Goal: Find contact information: Find contact information

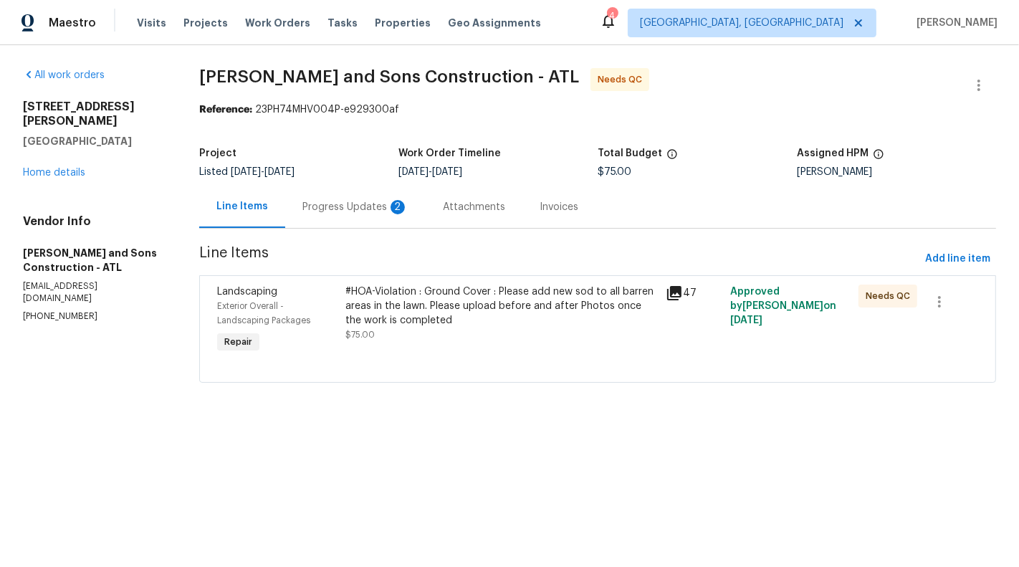
click at [370, 211] on div "Progress Updates 2" at bounding box center [355, 207] width 106 height 14
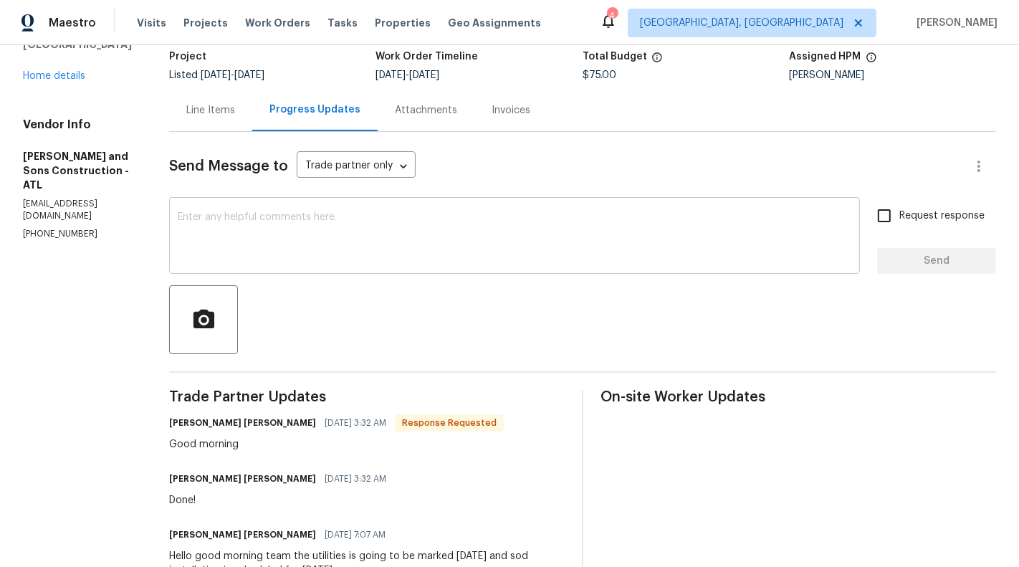
scroll to position [3, 0]
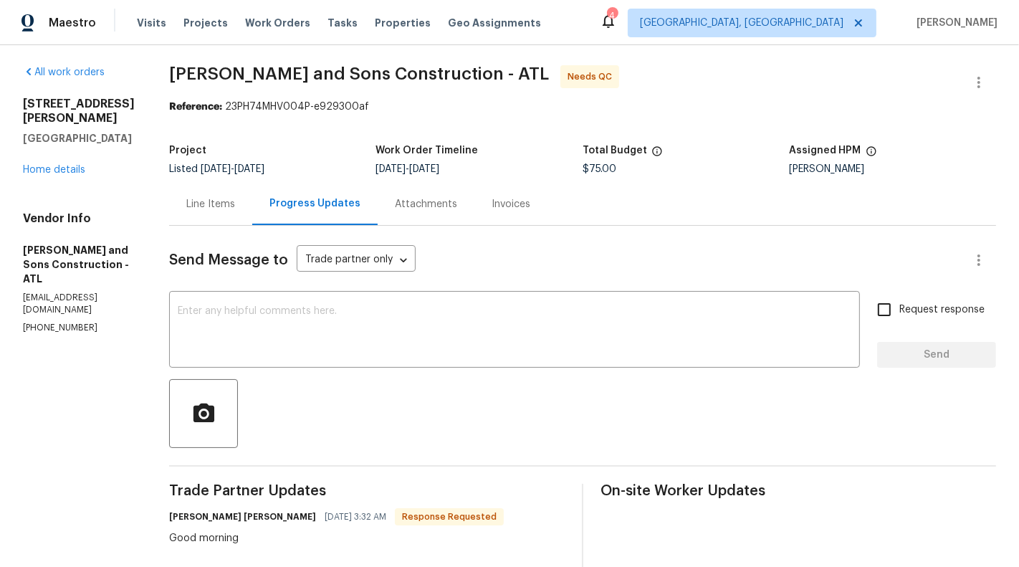
click at [169, 191] on div "Line Items" at bounding box center [210, 204] width 83 height 42
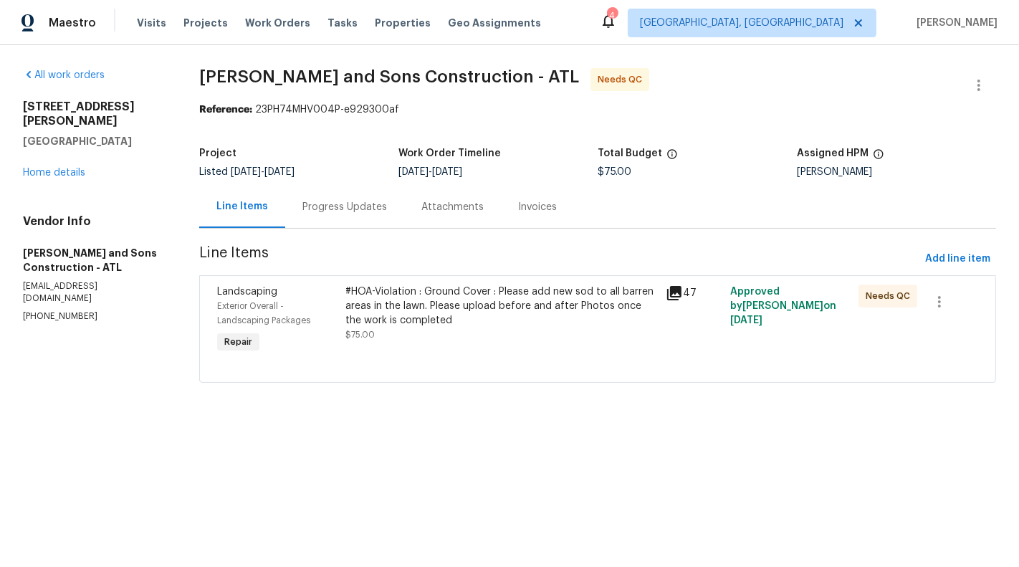
click at [381, 307] on div "#HOA-Violation : Ground Cover : Please add new sod to all barren areas in the l…" at bounding box center [501, 305] width 312 height 43
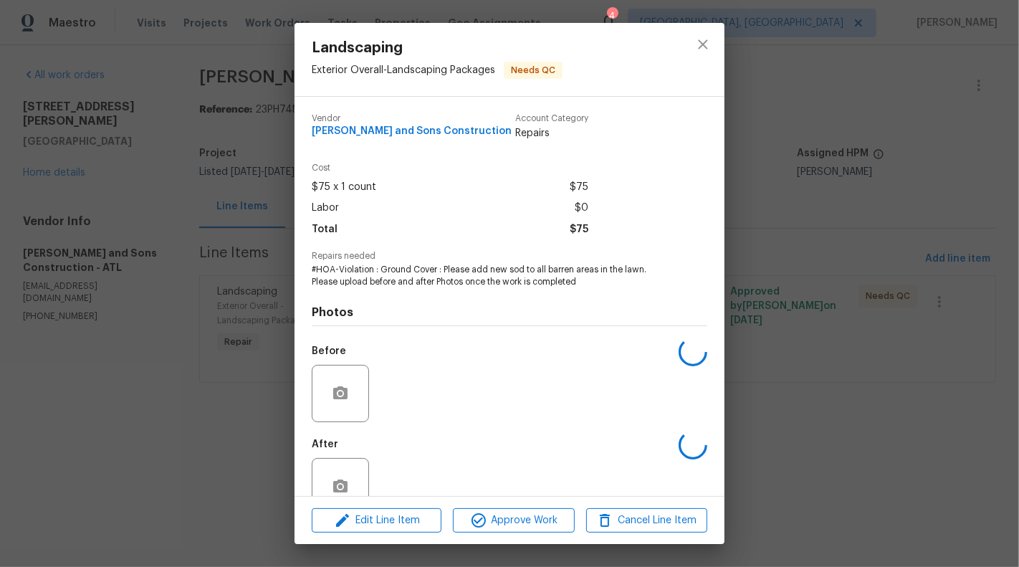
scroll to position [34, 0]
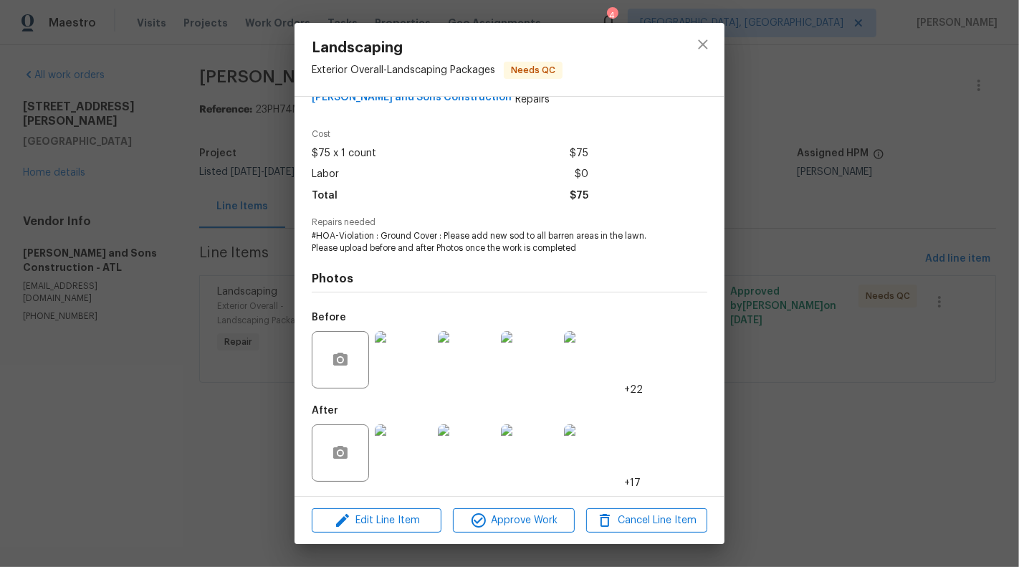
click at [197, 386] on div "Landscaping Exterior Overall - Landscaping Packages Needs QC Vendor Reyes and S…" at bounding box center [509, 283] width 1019 height 567
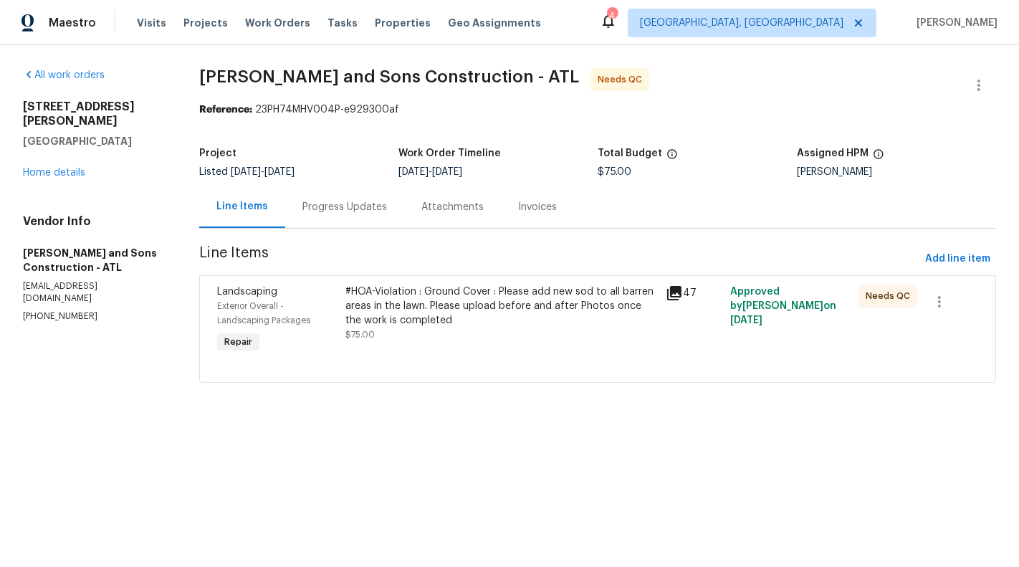
click at [321, 221] on div "Progress Updates" at bounding box center [344, 207] width 119 height 42
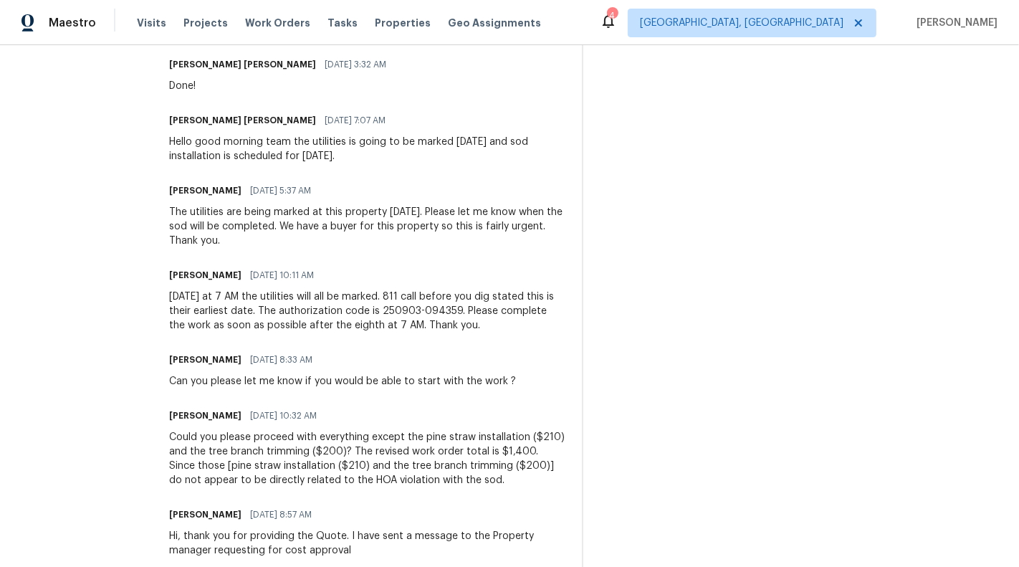
scroll to position [507, 0]
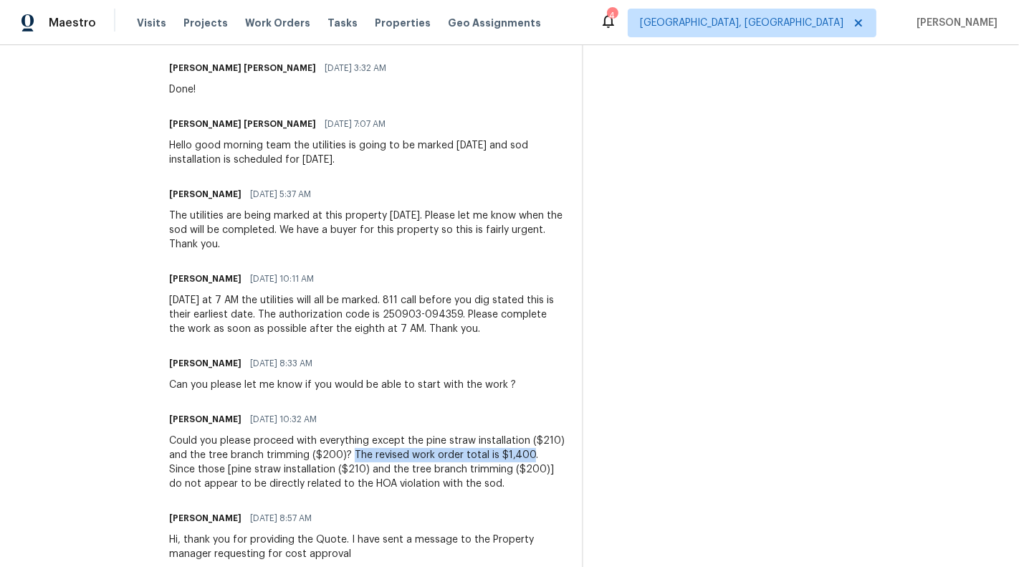
drag, startPoint x: 298, startPoint y: 441, endPoint x: 472, endPoint y: 439, distance: 174.2
click at [472, 439] on div "Could you please proceed with everything except the pine straw installation ($2…" at bounding box center [367, 462] width 396 height 57
copy div "The revised work order total is $1,400"
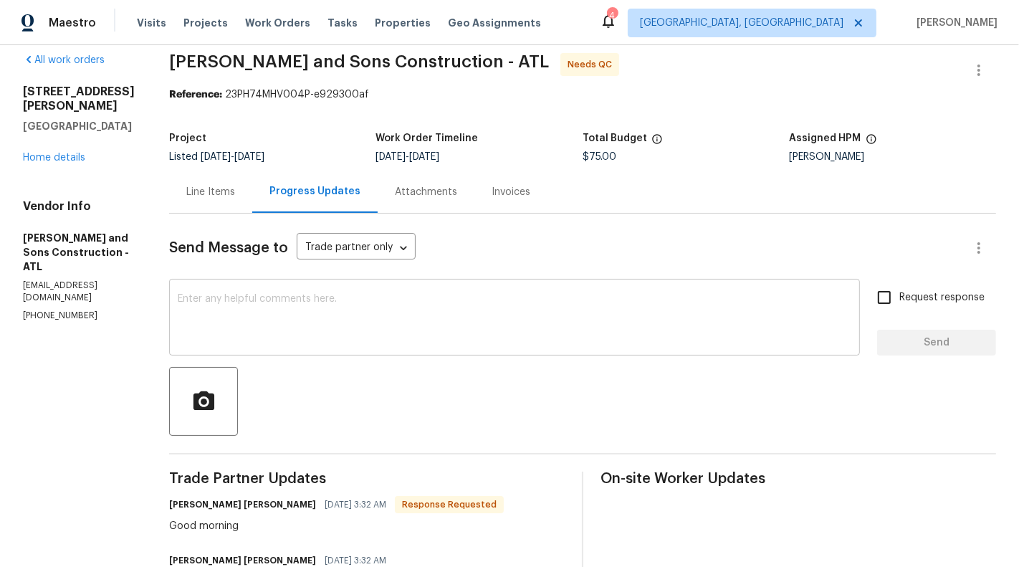
click at [373, 311] on textarea at bounding box center [515, 319] width 674 height 50
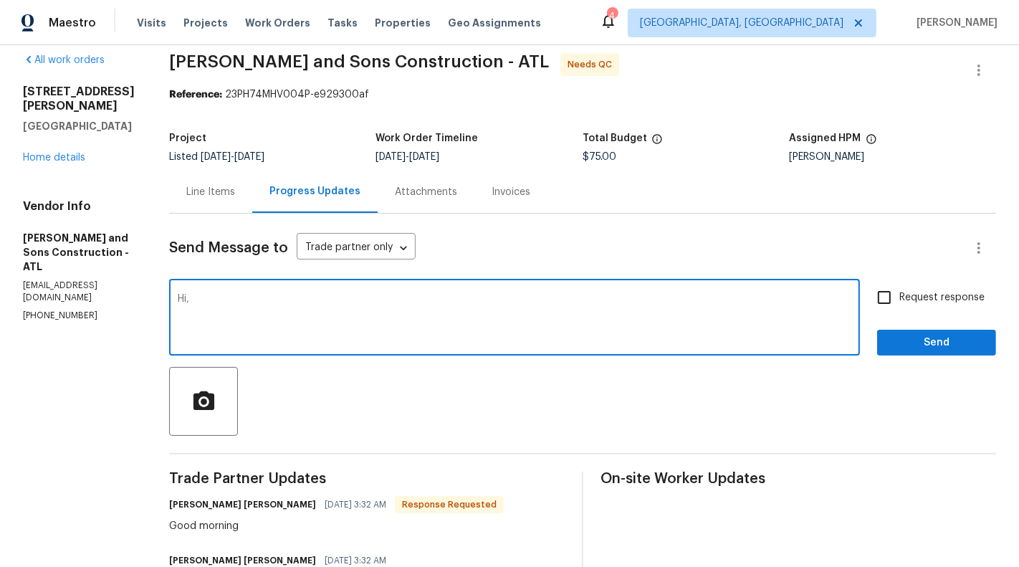
paste textarea "The revised work order total is $1,400"
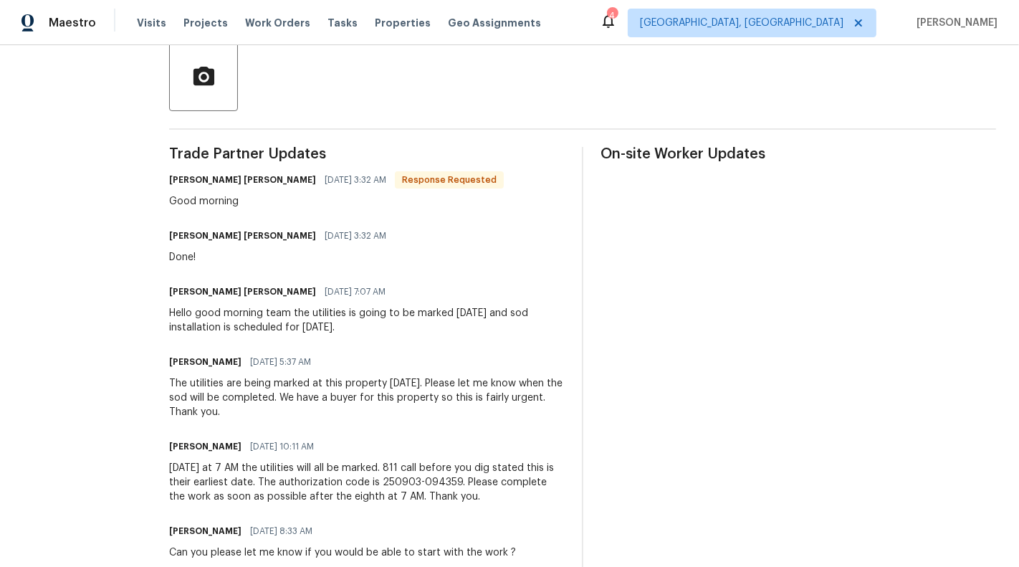
scroll to position [234, 0]
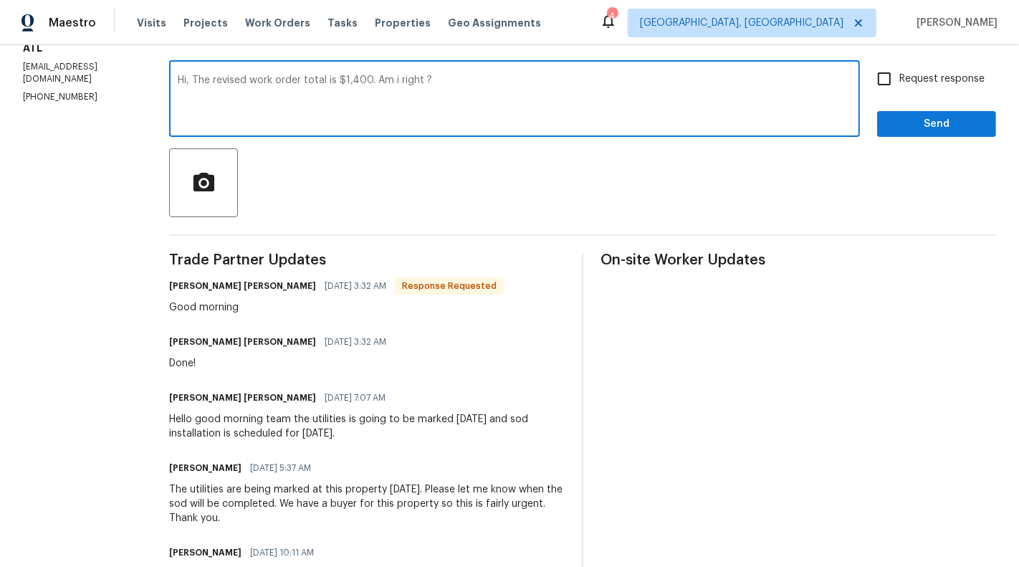
type textarea "Hi, The revised work order total is $1,400. Am i right ?"
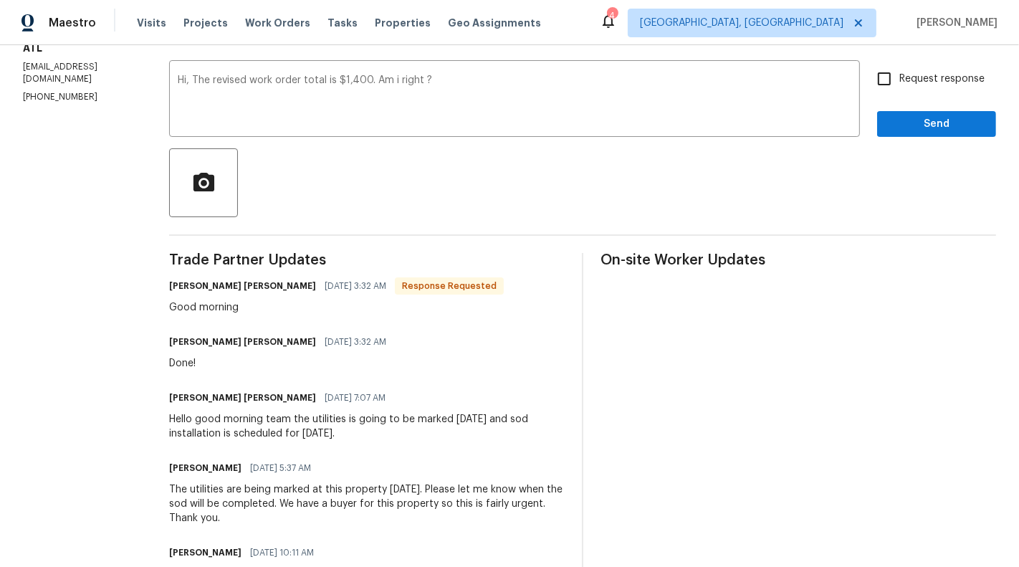
click at [896, 93] on div "Request response Send" at bounding box center [936, 100] width 119 height 73
click at [896, 85] on input "Request response" at bounding box center [884, 79] width 30 height 30
checkbox input "true"
click at [940, 125] on span "Send" at bounding box center [937, 124] width 96 height 18
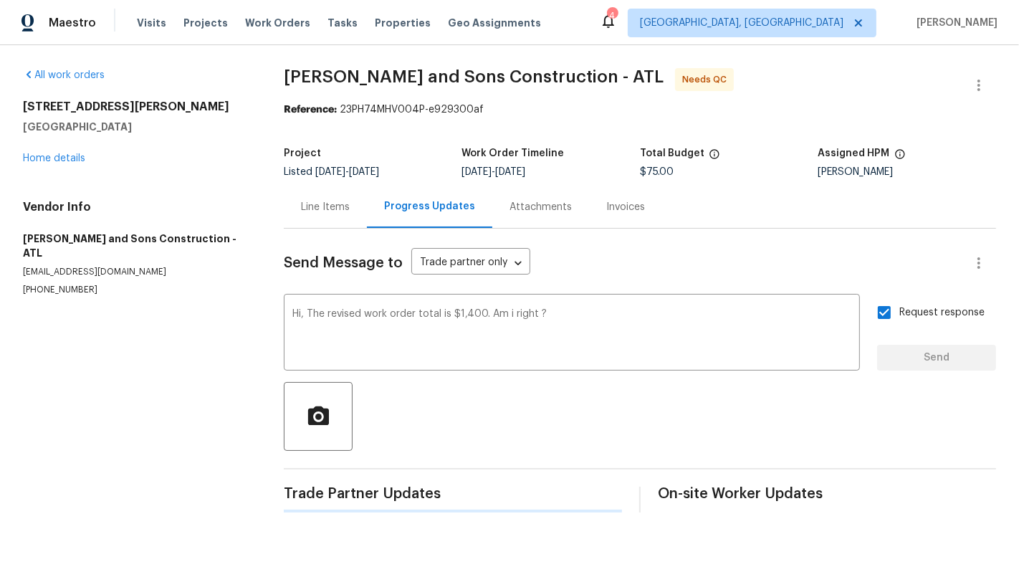
scroll to position [0, 0]
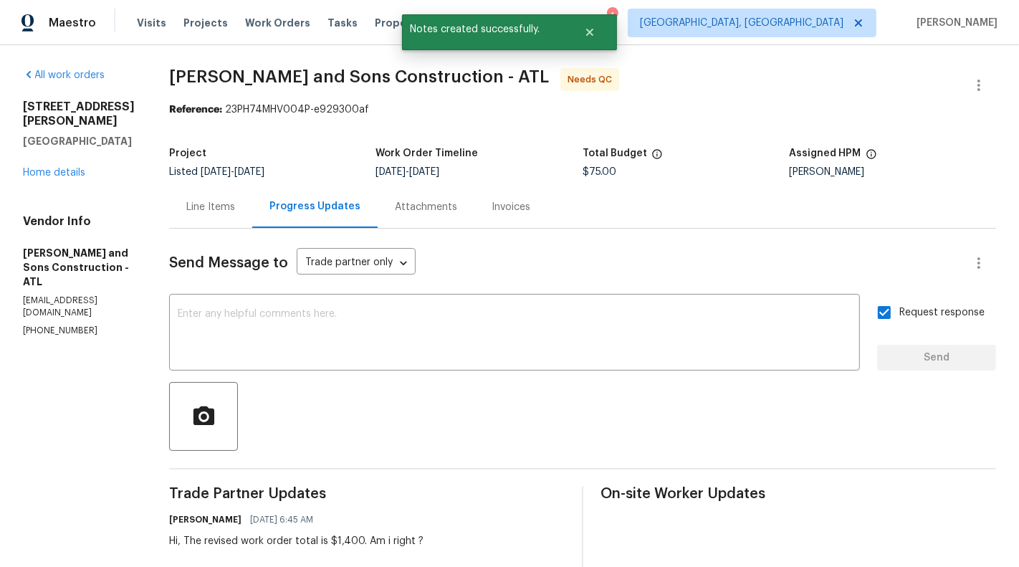
click at [199, 206] on div "Line Items" at bounding box center [210, 207] width 49 height 14
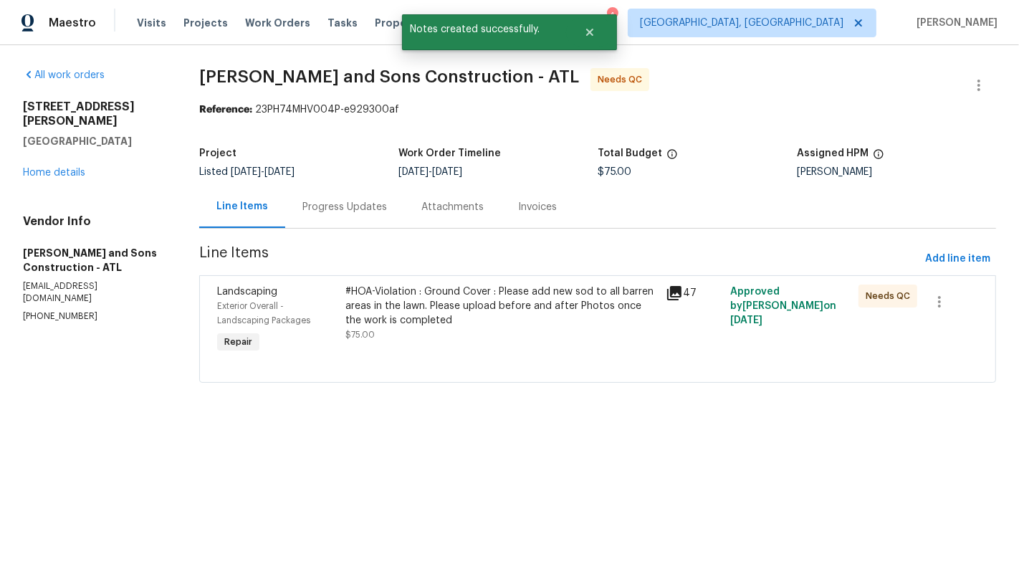
click at [441, 307] on div "#HOA-Violation : Ground Cover : Please add new sod to all barren areas in the l…" at bounding box center [501, 305] width 312 height 43
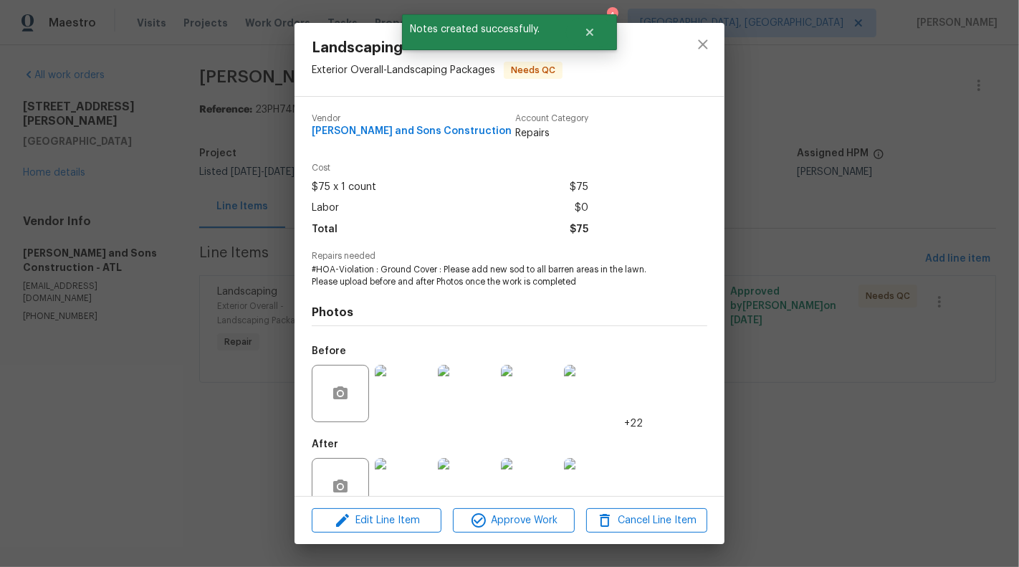
scroll to position [34, 0]
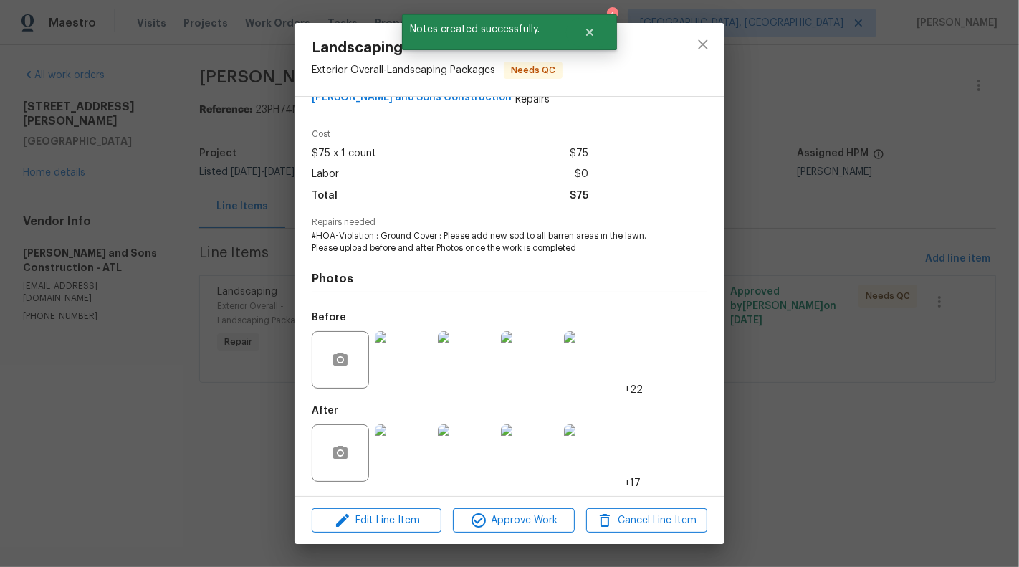
click at [407, 446] on img at bounding box center [403, 452] width 57 height 57
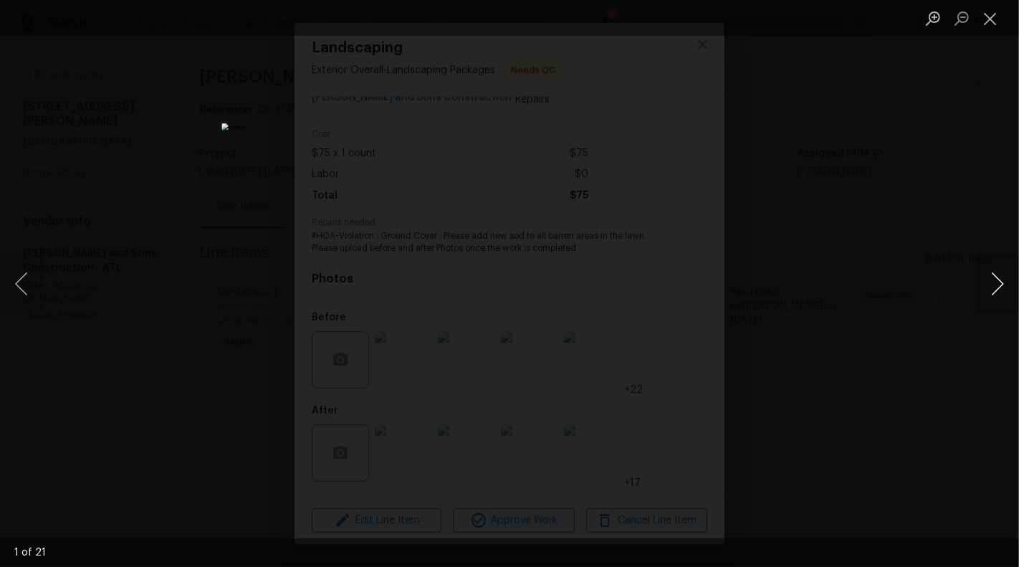
click at [1009, 284] on button "Next image" at bounding box center [997, 283] width 43 height 57
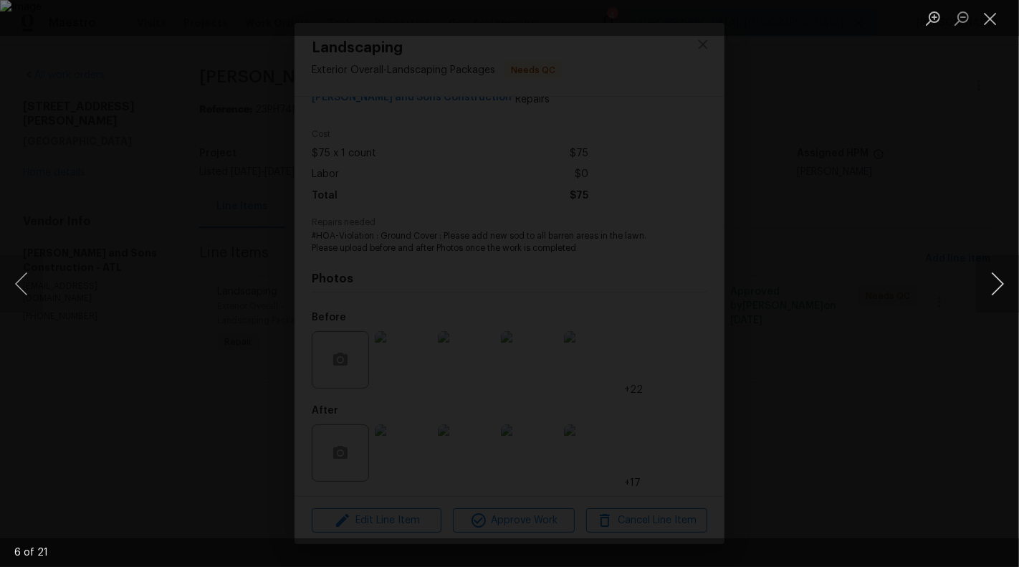
click at [1009, 277] on button "Next image" at bounding box center [997, 283] width 43 height 57
click at [1004, 289] on button "Next image" at bounding box center [997, 283] width 43 height 57
click at [1005, 299] on button "Next image" at bounding box center [997, 283] width 43 height 57
click at [1004, 282] on button "Next image" at bounding box center [997, 283] width 43 height 57
click at [997, 279] on button "Next image" at bounding box center [997, 283] width 43 height 57
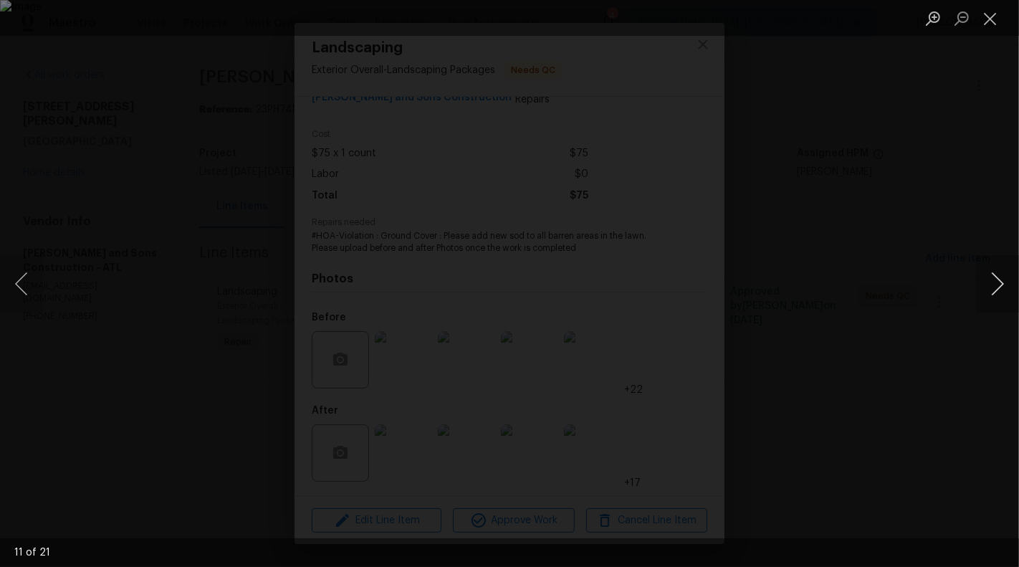
click at [997, 279] on button "Next image" at bounding box center [997, 283] width 43 height 57
click at [982, 281] on button "Next image" at bounding box center [997, 283] width 43 height 57
click at [1009, 282] on button "Next image" at bounding box center [997, 283] width 43 height 57
click at [1005, 280] on button "Next image" at bounding box center [997, 283] width 43 height 57
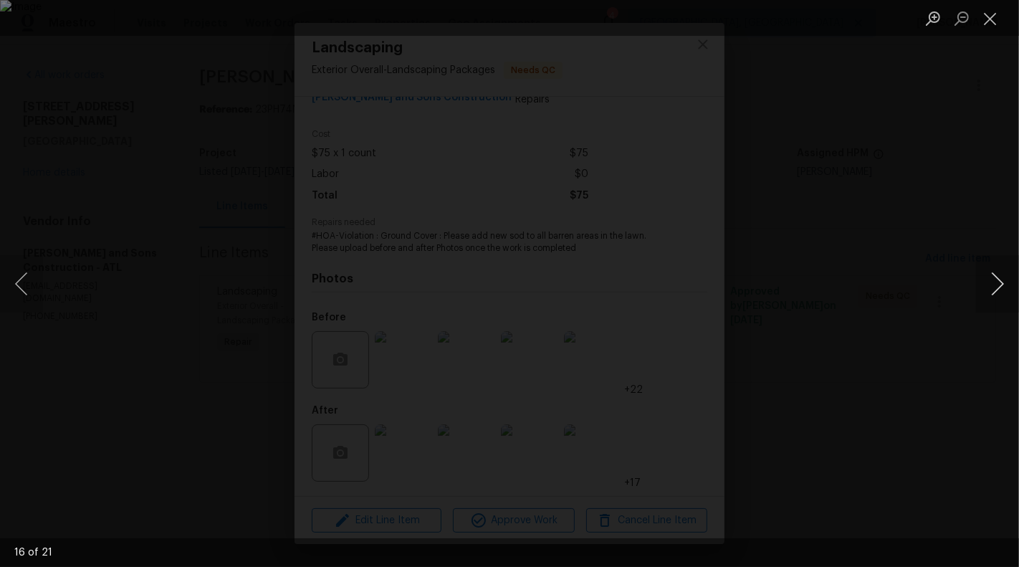
click at [1005, 280] on button "Next image" at bounding box center [997, 283] width 43 height 57
click at [19, 281] on button "Previous image" at bounding box center [21, 283] width 43 height 57
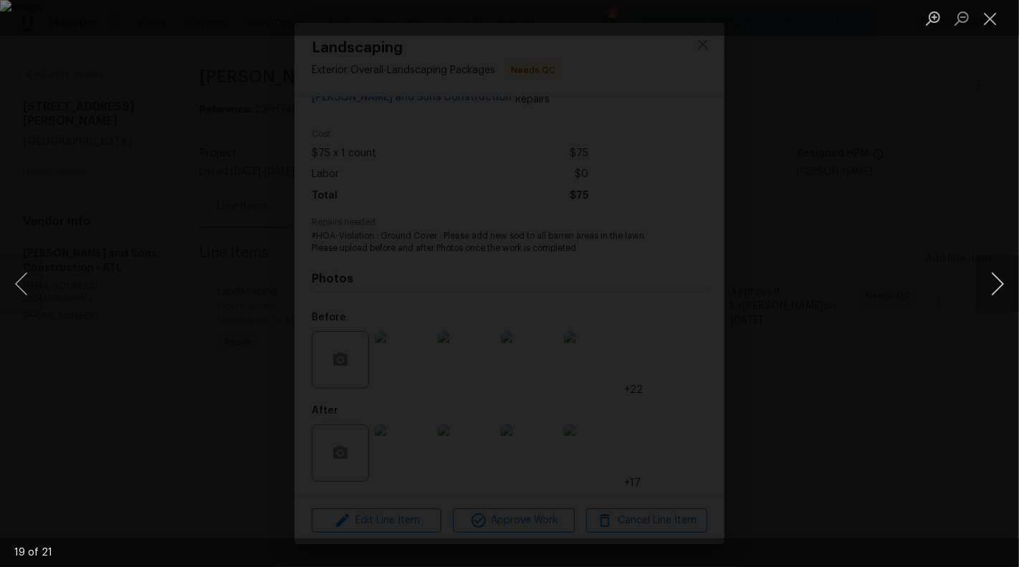
click at [1018, 286] on button "Next image" at bounding box center [997, 283] width 43 height 57
click at [1003, 283] on button "Next image" at bounding box center [997, 283] width 43 height 57
click at [986, 14] on button "Close lightbox" at bounding box center [990, 18] width 29 height 25
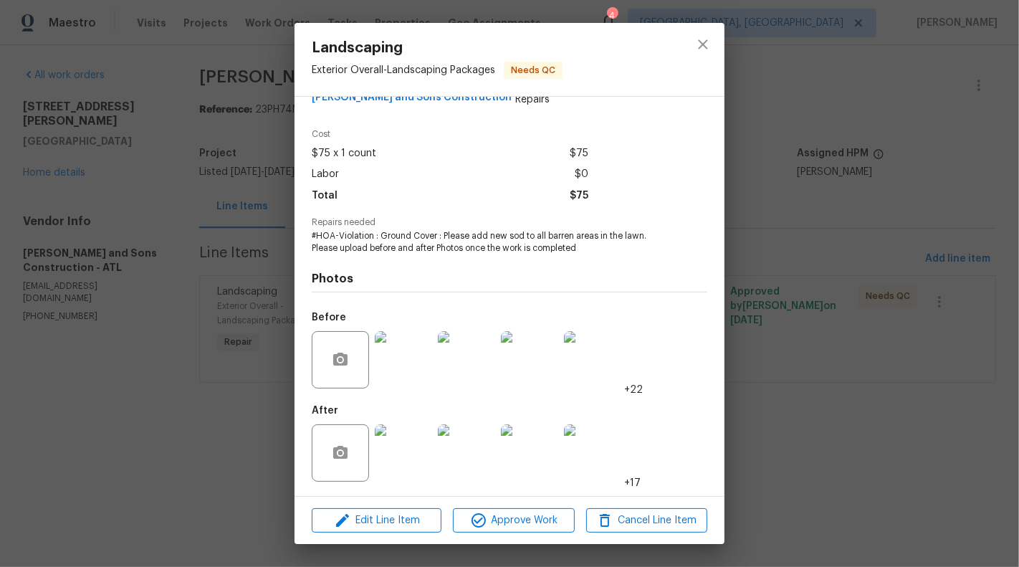
click at [193, 242] on div "Landscaping Exterior Overall - Landscaping Packages Needs QC Vendor Reyes and S…" at bounding box center [509, 283] width 1019 height 567
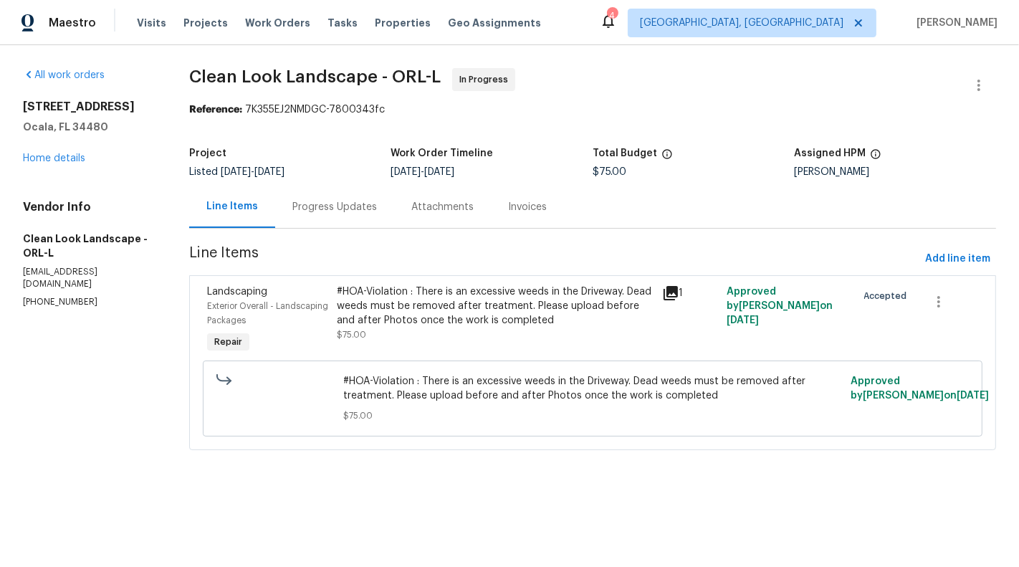
click at [308, 188] on div "Progress Updates" at bounding box center [334, 207] width 119 height 42
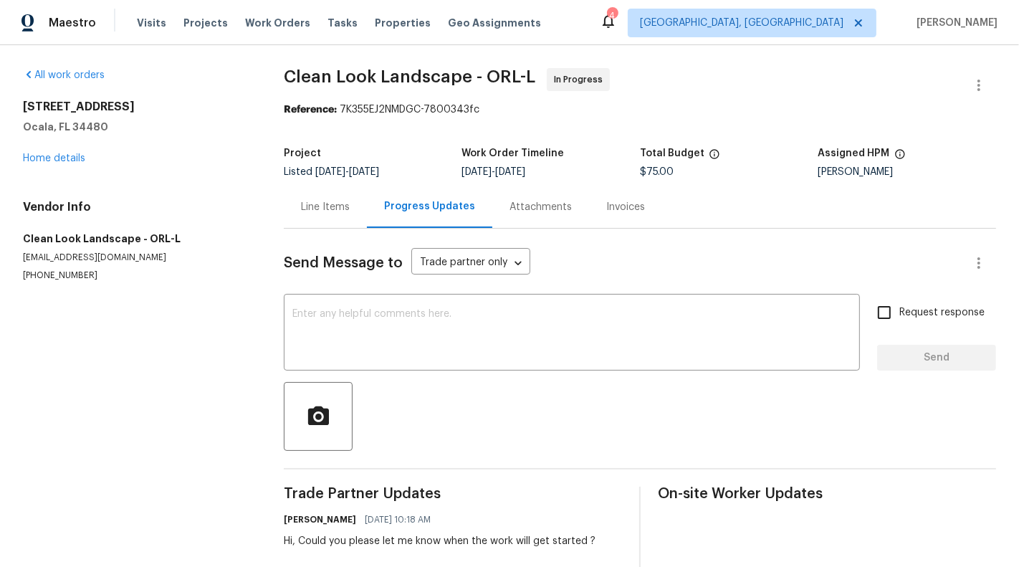
click at [292, 206] on div "Line Items" at bounding box center [325, 207] width 83 height 42
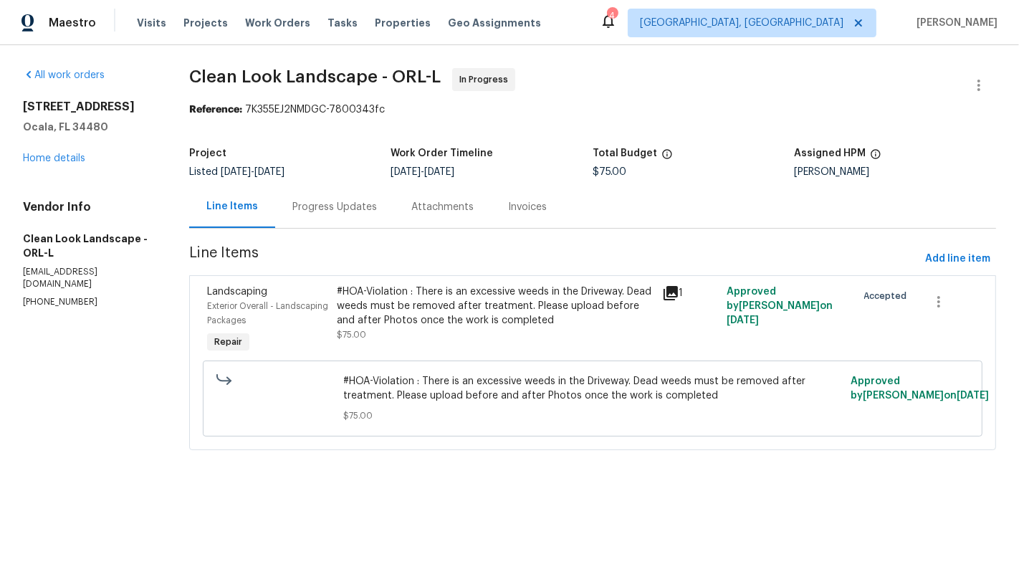
click at [350, 208] on div "Progress Updates" at bounding box center [334, 207] width 85 height 14
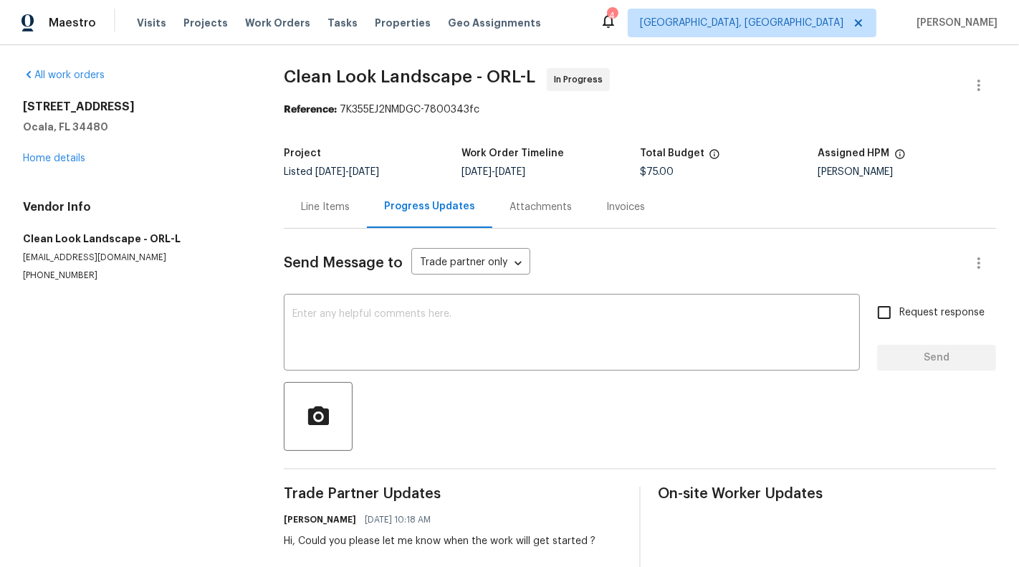
click at [405, 535] on div "Hi, Could you please let me know when the work will get started ?" at bounding box center [440, 541] width 312 height 14
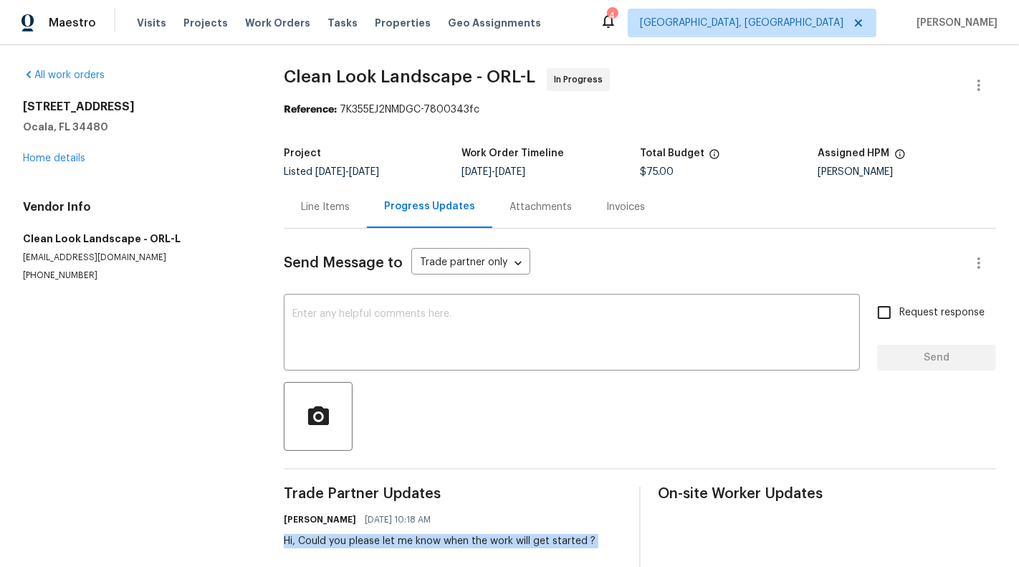
click at [405, 535] on div "Hi, Could you please let me know when the work will get started ?" at bounding box center [440, 541] width 312 height 14
copy div "Hi, Could you please let me know when the work will get started ?"
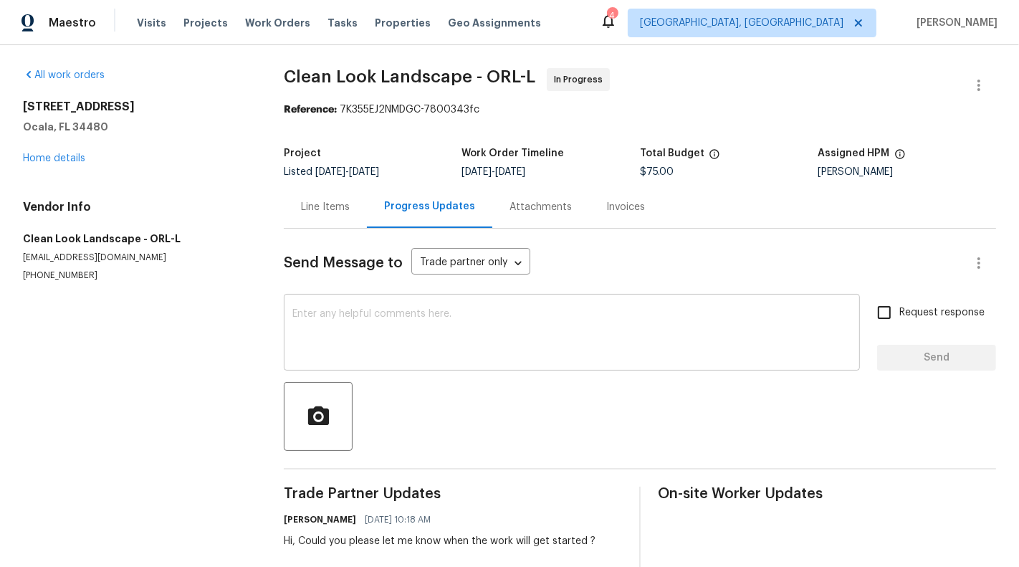
click at [487, 343] on textarea at bounding box center [571, 334] width 559 height 50
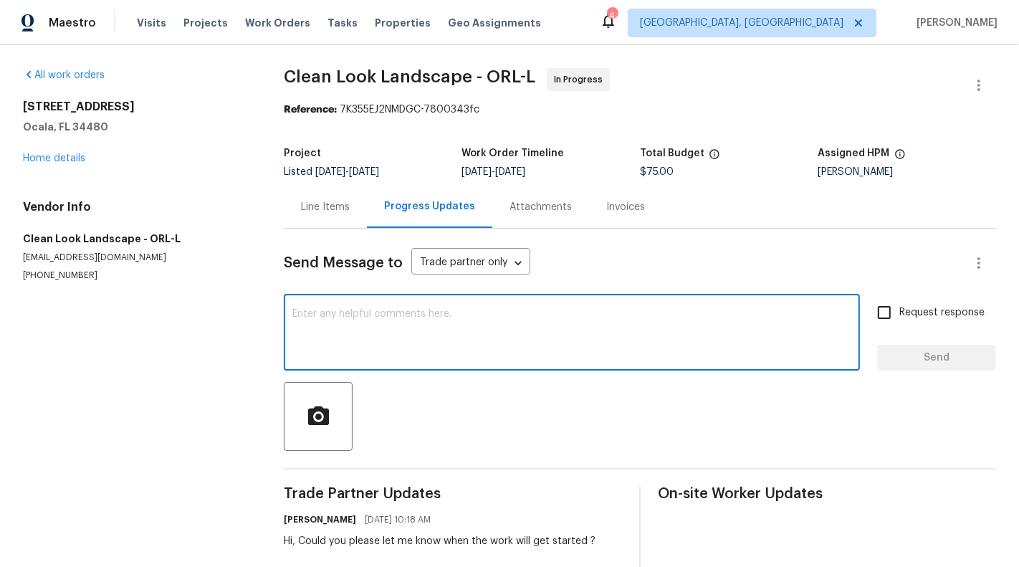
paste textarea "Hi, Could you please let me know when the work will get started ?"
type textarea "Hi, Could you please let me know when the work will get started ?"
click at [909, 301] on label "Request response" at bounding box center [926, 312] width 115 height 30
click at [899, 301] on input "Request response" at bounding box center [884, 312] width 30 height 30
checkbox input "true"
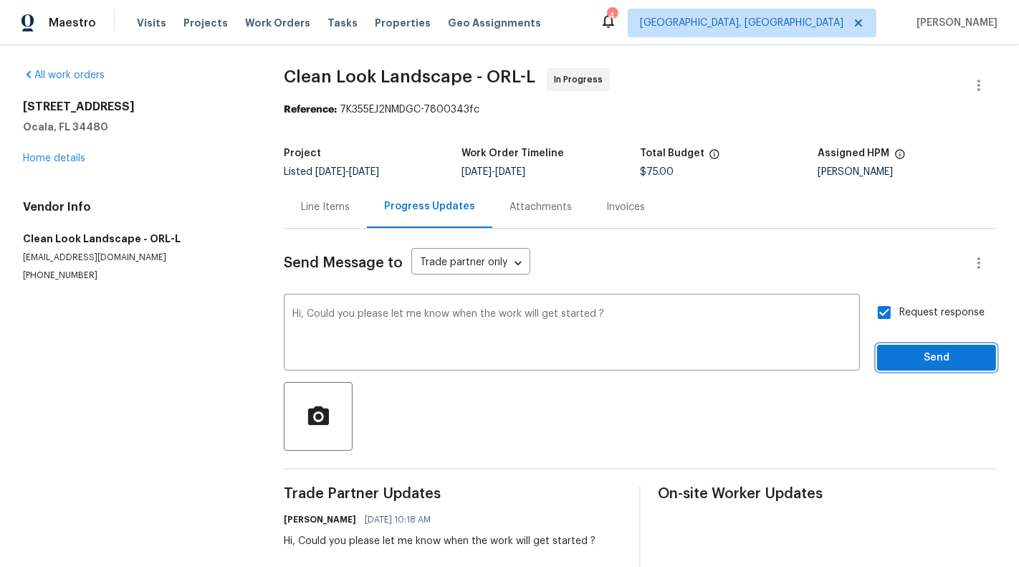
click at [946, 353] on span "Send" at bounding box center [937, 358] width 96 height 18
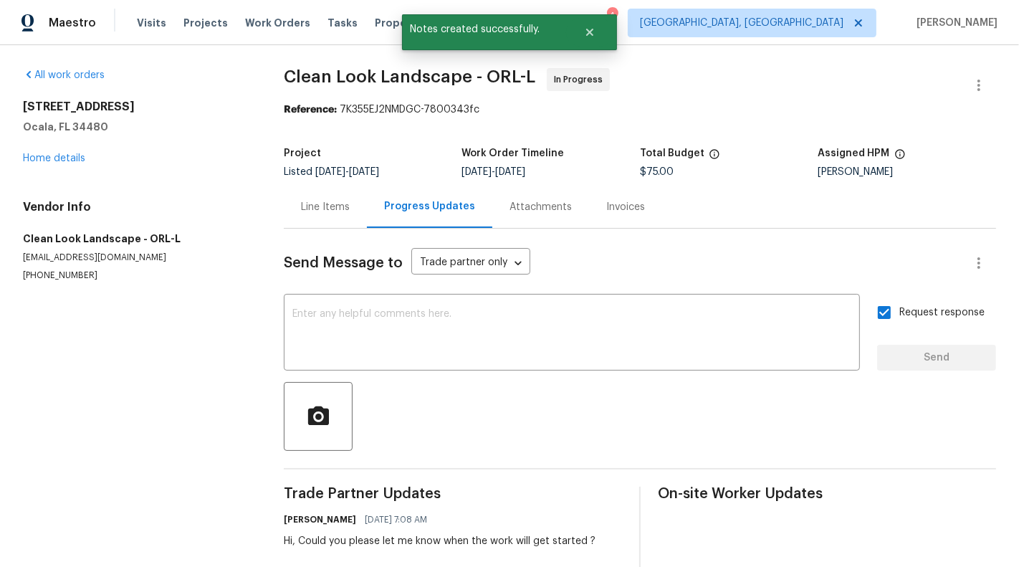
click at [323, 212] on div "Line Items" at bounding box center [325, 207] width 49 height 14
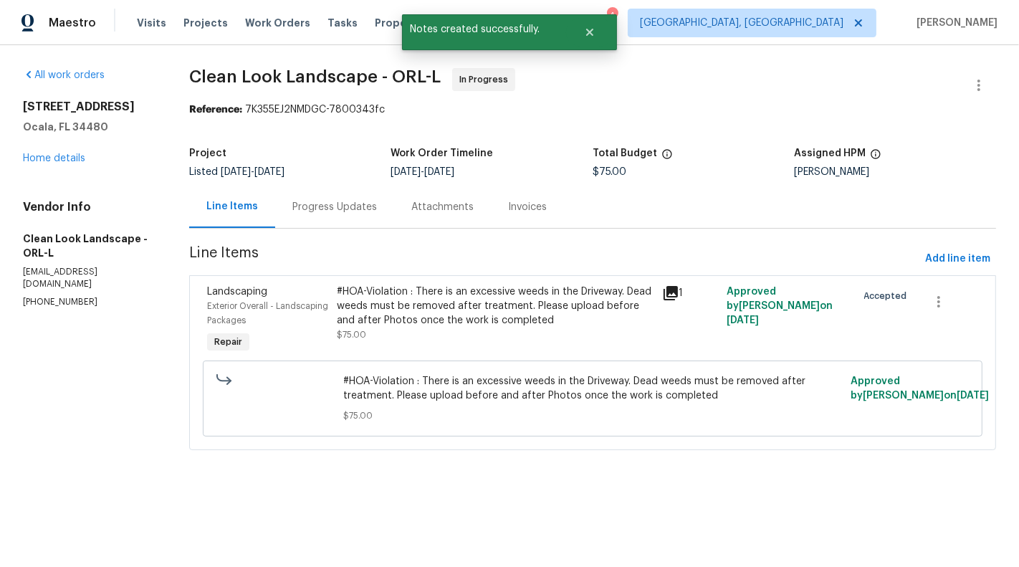
click at [62, 298] on section "All work orders 4116 SE 9th Ave Ocala, FL 34480 Home details Vendor Info Clean …" at bounding box center [89, 267] width 132 height 399
copy p "(407) 487-6674"
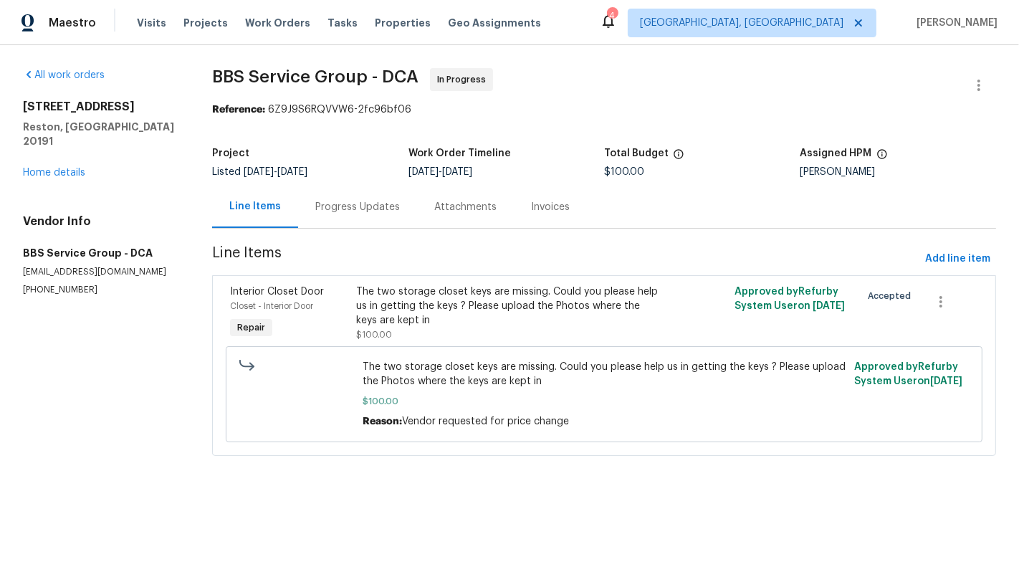
click at [57, 284] on p "[PHONE_NUMBER]" at bounding box center [100, 290] width 155 height 12
copy p "[PHONE_NUMBER]"
click at [349, 209] on div "Progress Updates" at bounding box center [357, 207] width 85 height 14
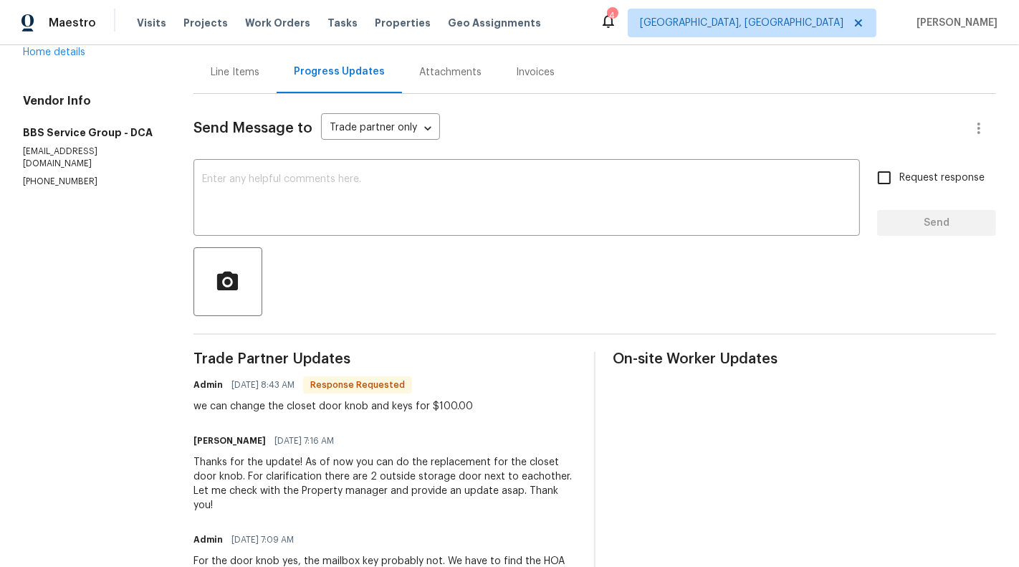
scroll to position [66, 0]
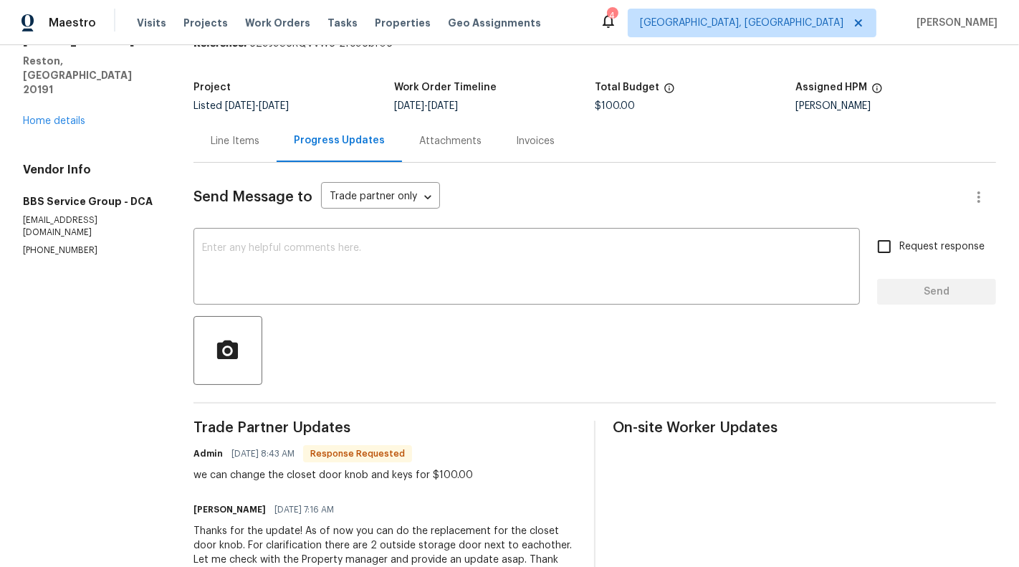
click at [239, 153] on div "Line Items" at bounding box center [234, 141] width 83 height 42
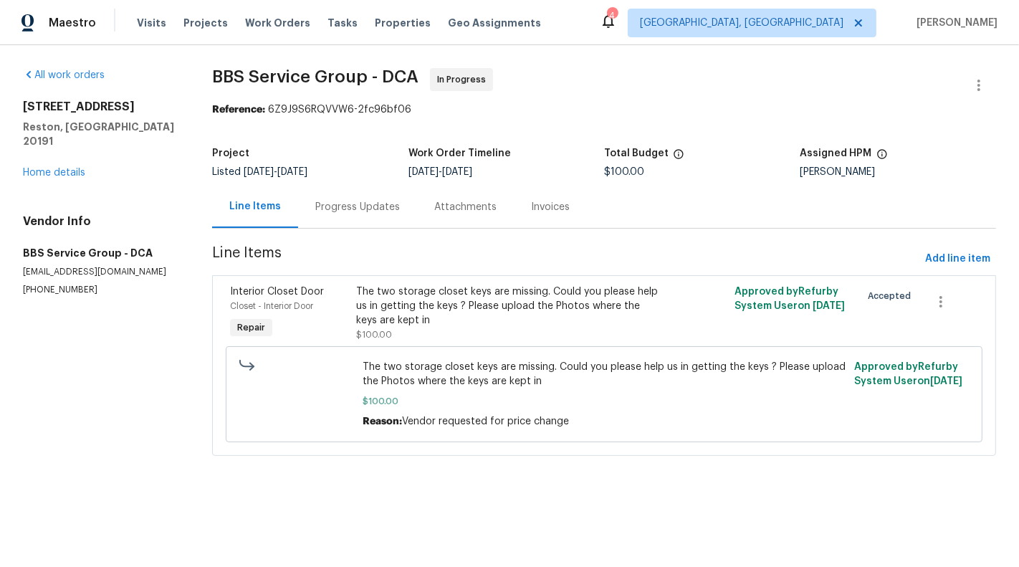
click at [37, 284] on p "[PHONE_NUMBER]" at bounding box center [100, 290] width 155 height 12
copy p "[PHONE_NUMBER]"
